Goal: Transaction & Acquisition: Purchase product/service

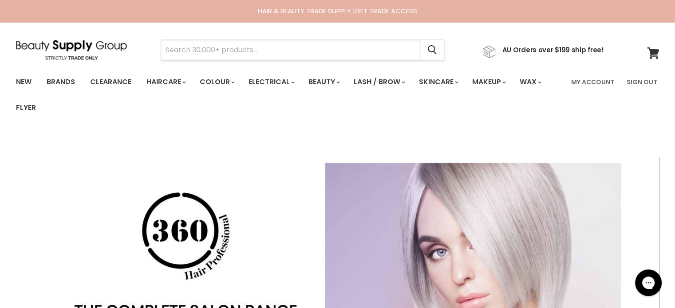
paste input "Davines Oi Shampoo"
type input "Davines Oi Shampoo"
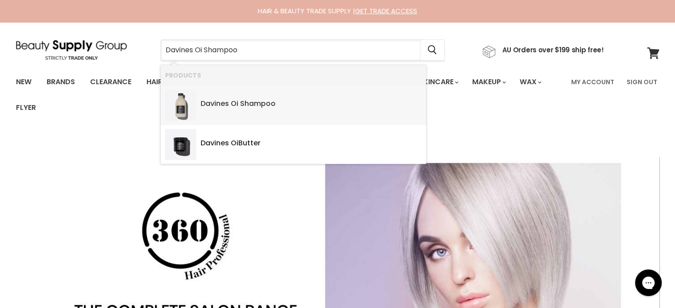
click at [266, 103] on b "Shampoo" at bounding box center [257, 103] width 35 height 10
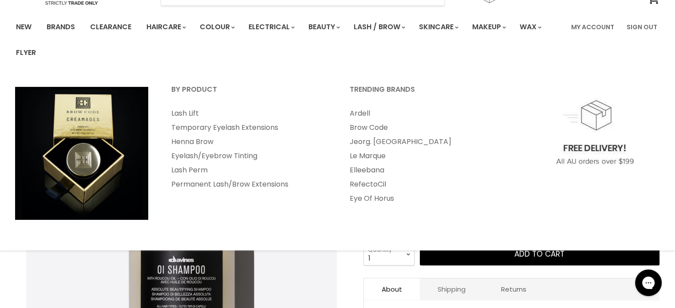
scroll to position [177, 0]
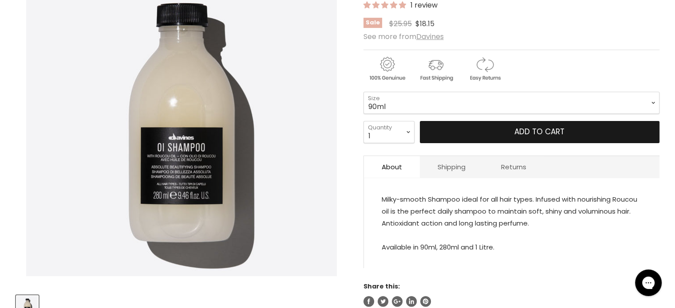
click at [492, 130] on button "Add to cart" at bounding box center [540, 132] width 240 height 22
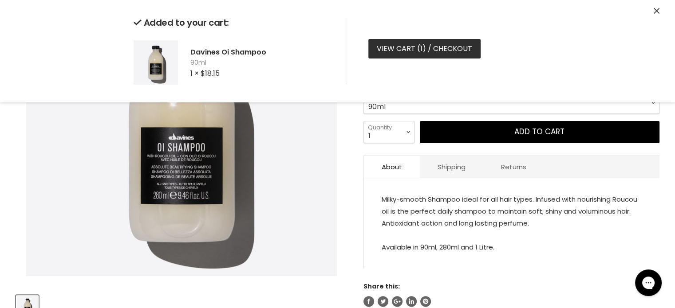
click at [394, 47] on link "View cart ( 1 ) / Checkout" at bounding box center [424, 49] width 112 height 20
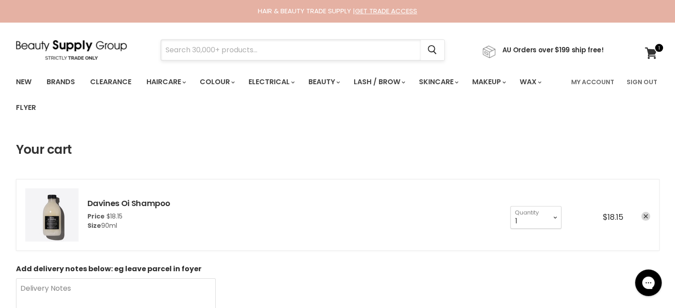
paste input "Davines Oi Conditioner"
type input "Davines Oi Conditioner"
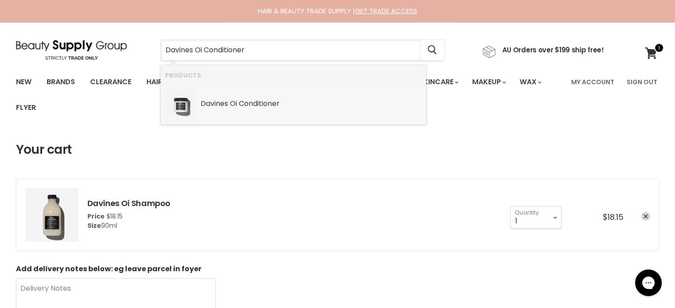
click at [261, 105] on b "Conditioner" at bounding box center [259, 103] width 41 height 10
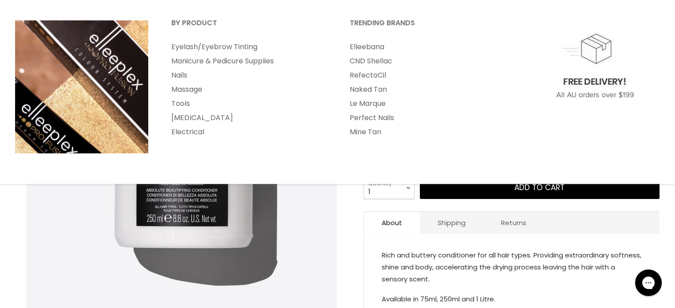
scroll to position [133, 0]
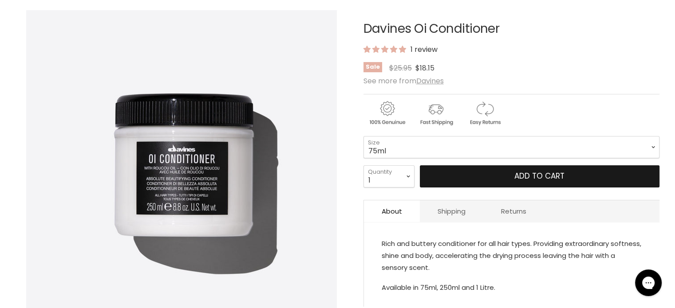
click at [497, 177] on button "Add to cart" at bounding box center [540, 176] width 240 height 22
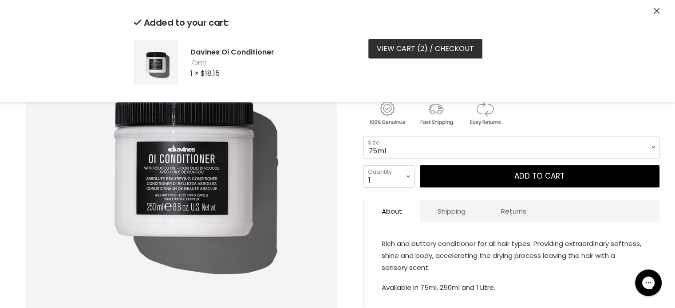
click at [408, 51] on link "View cart ( 2 ) / Checkout" at bounding box center [425, 49] width 114 height 20
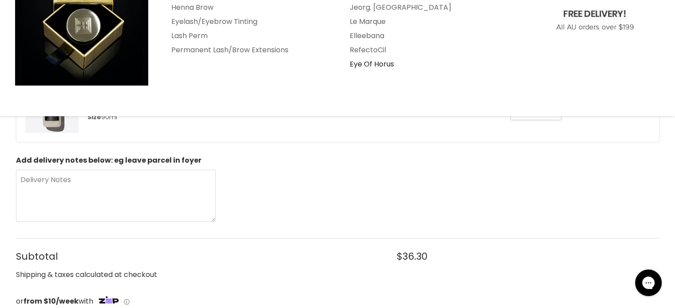
scroll to position [311, 0]
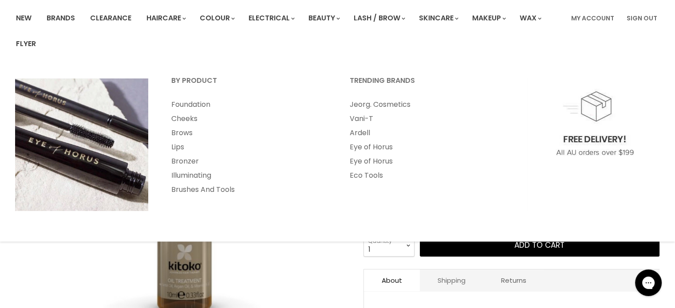
scroll to position [177, 0]
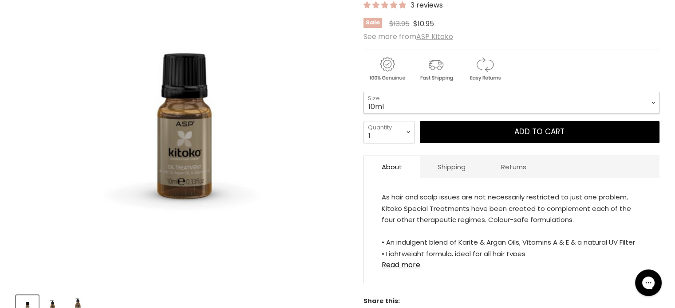
click at [421, 103] on select "10ml 115ml 290ml" at bounding box center [511, 103] width 296 height 22
click at [363, 92] on select "10ml 115ml 290ml" at bounding box center [511, 103] width 296 height 22
select select "115ml"
